Goal: Information Seeking & Learning: Learn about a topic

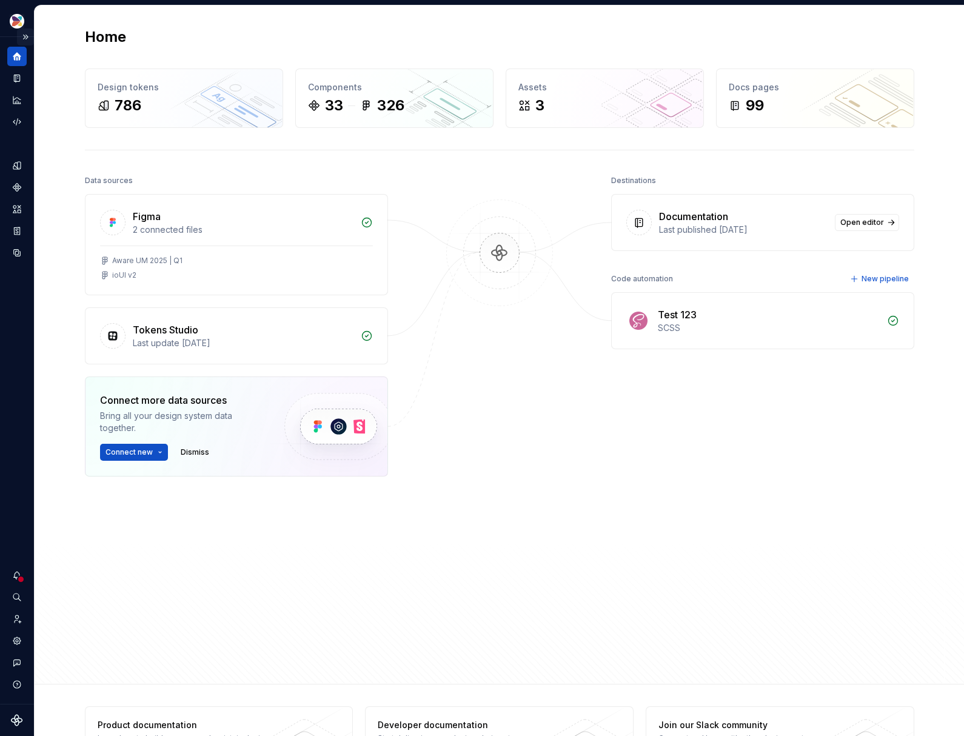
click at [28, 33] on button "Expand sidebar" at bounding box center [25, 37] width 17 height 17
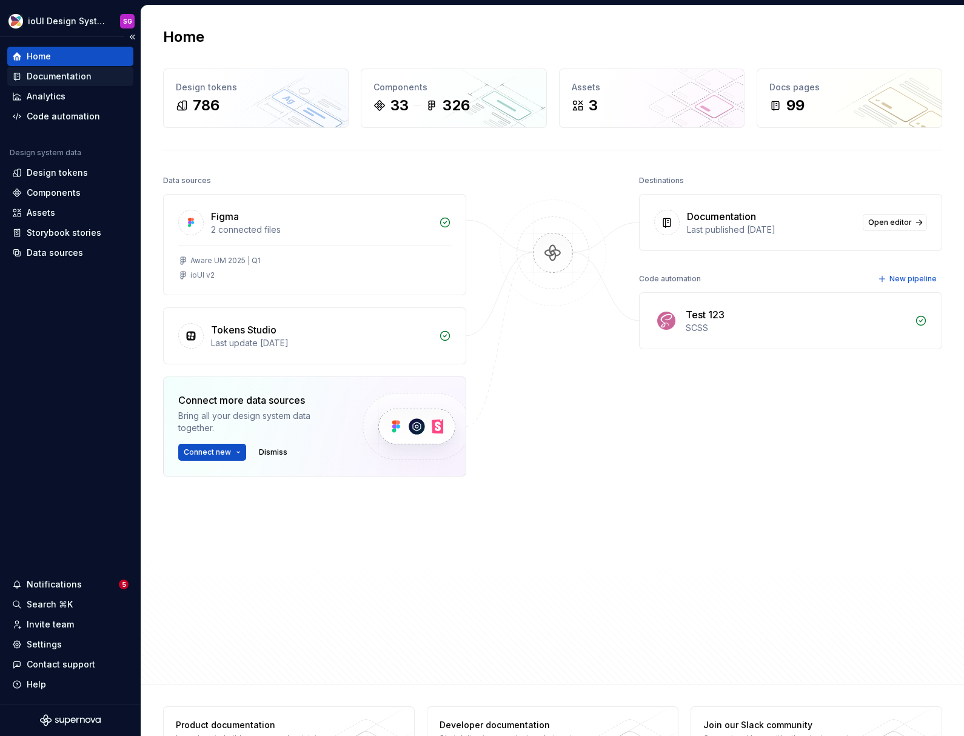
click at [68, 81] on div "Documentation" at bounding box center [59, 76] width 65 height 12
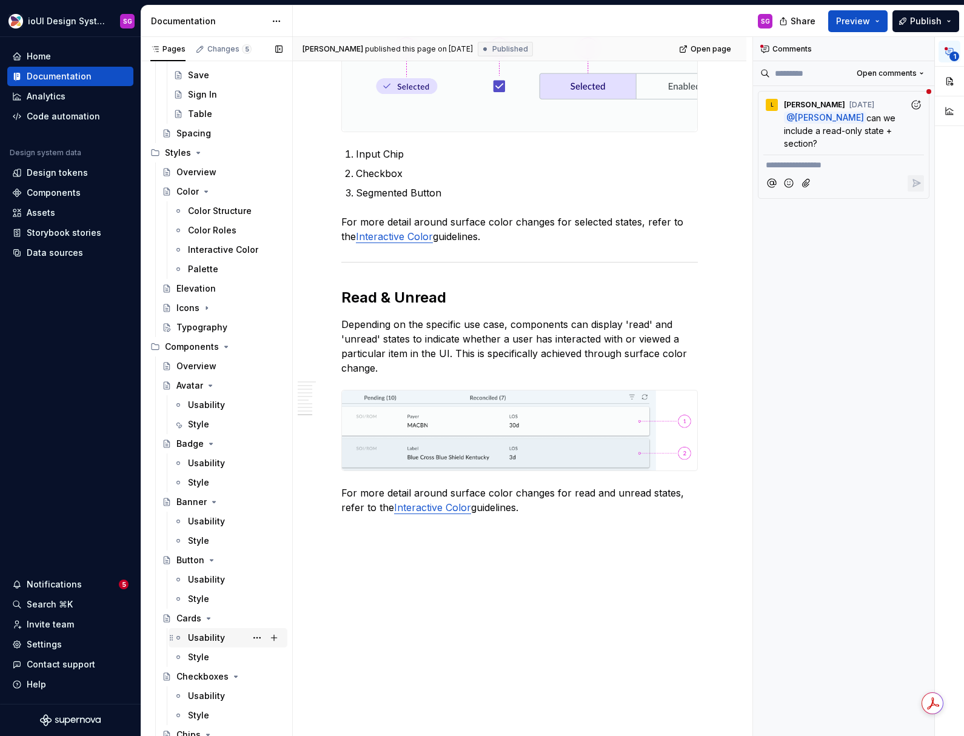
scroll to position [561, 0]
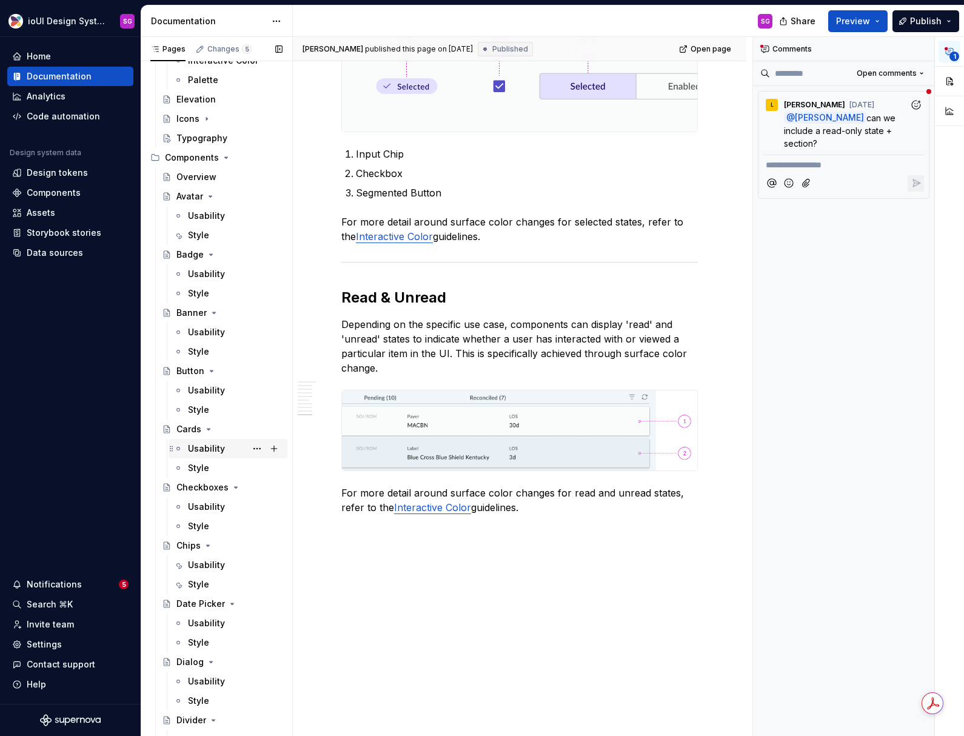
click at [198, 445] on div "Usability" at bounding box center [206, 449] width 37 height 12
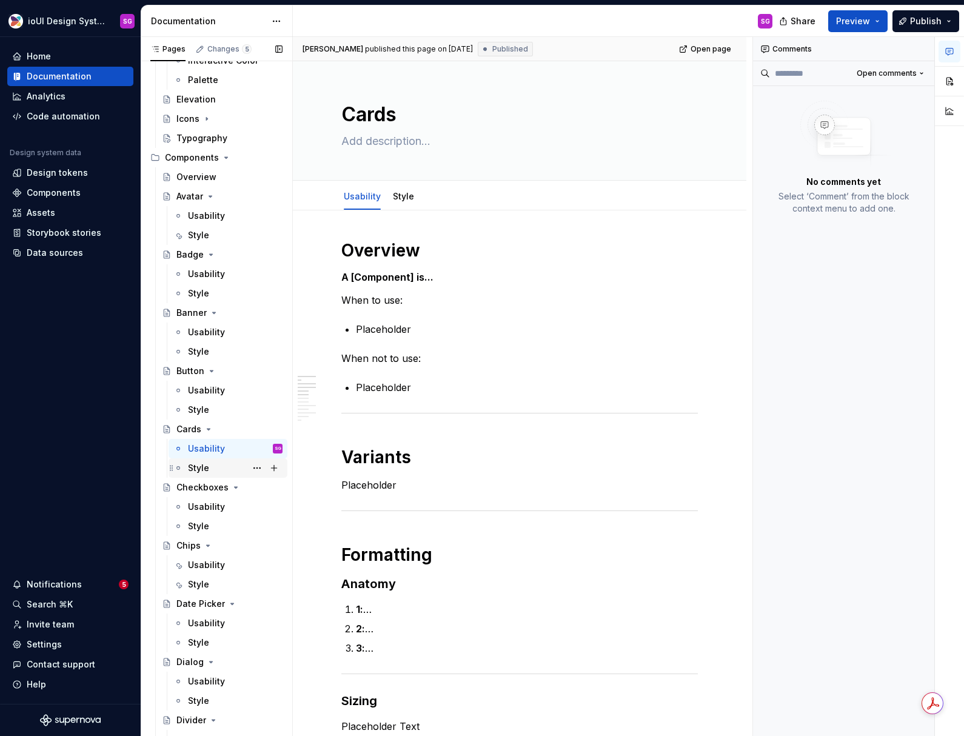
click at [224, 465] on div "Style" at bounding box center [235, 468] width 95 height 17
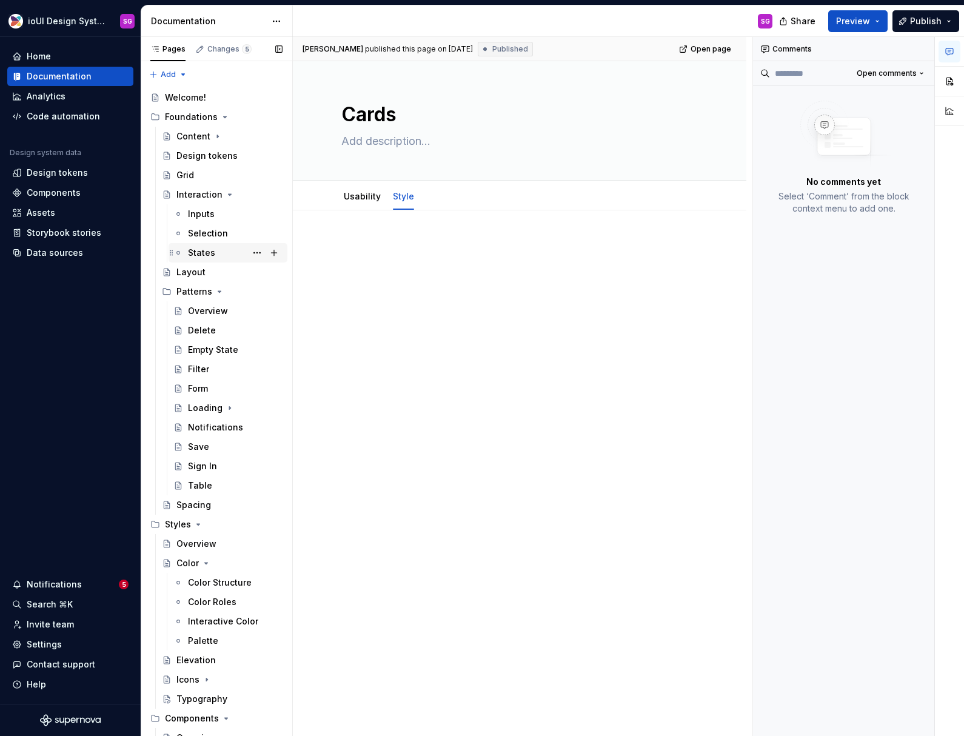
click at [211, 249] on div "States" at bounding box center [201, 253] width 27 height 12
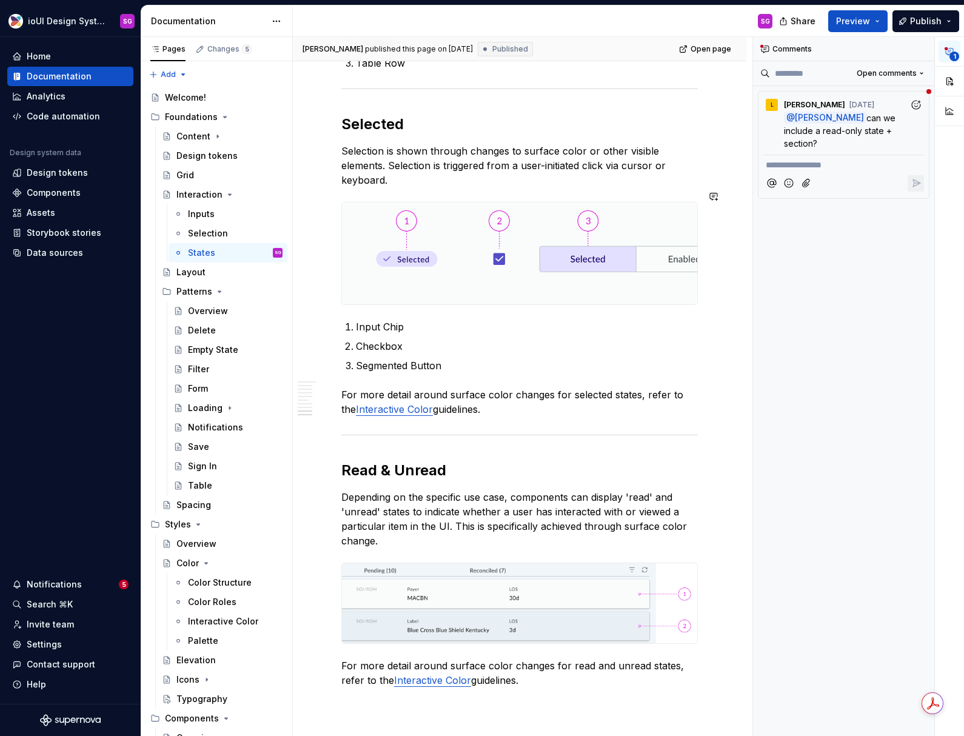
scroll to position [3640, 0]
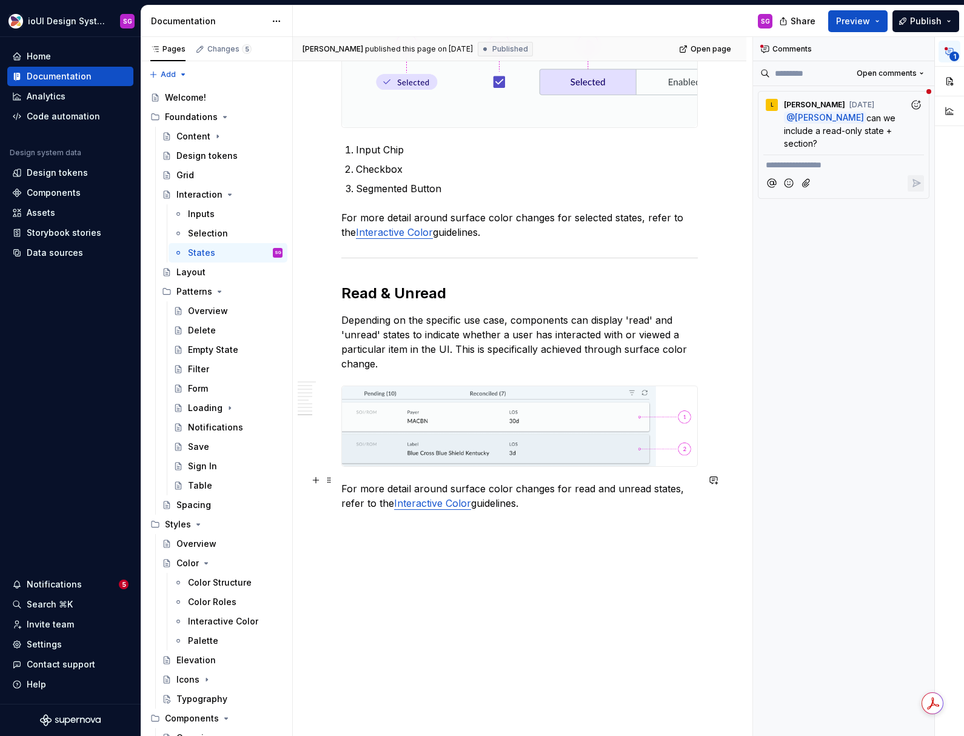
type textarea "*"
click at [444, 497] on link "Interactive Color" at bounding box center [432, 503] width 77 height 12
type input "Color / Interactive Color/ Read & Unread Surface States"
click at [215, 288] on icon "Page tree" at bounding box center [220, 292] width 10 height 10
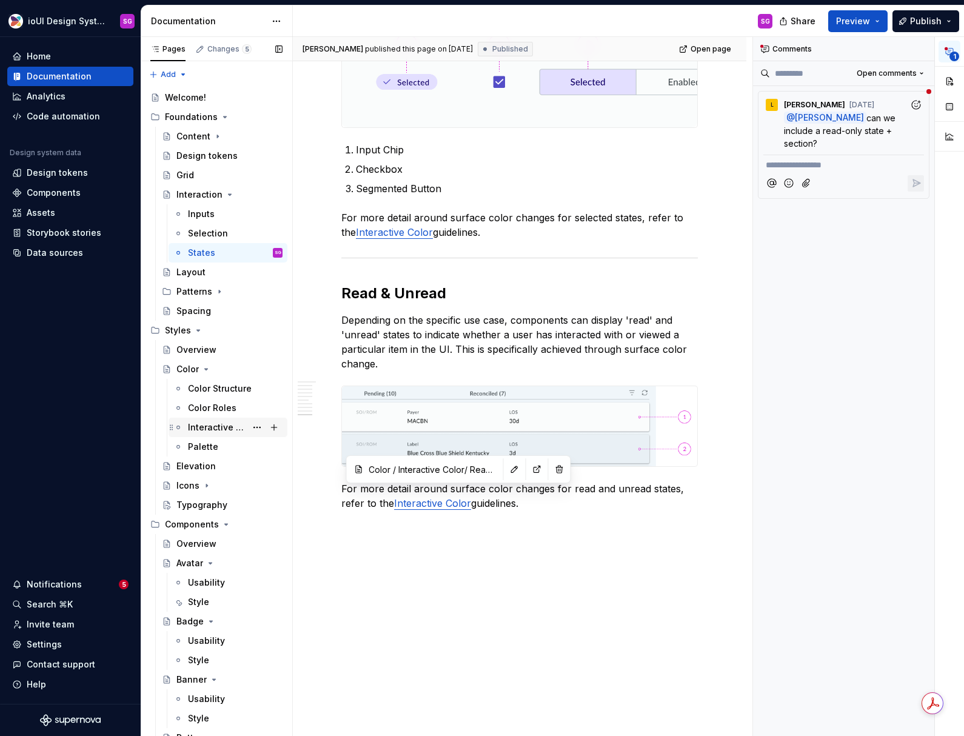
click at [231, 425] on div "Interactive Color" at bounding box center [217, 428] width 58 height 12
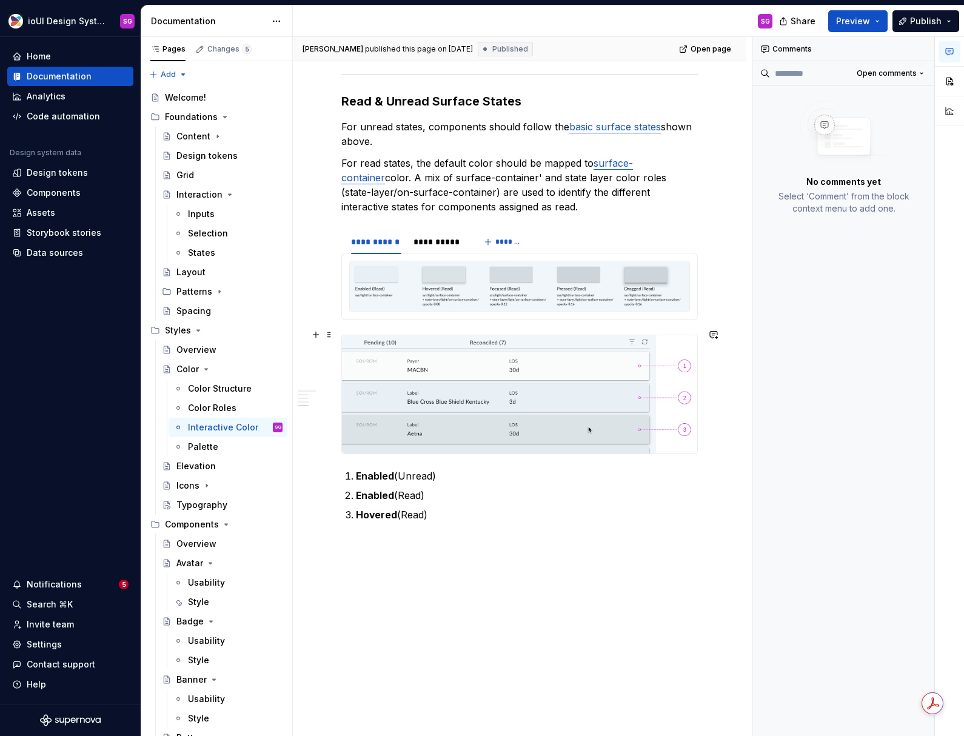
scroll to position [2151, 0]
type textarea "*"
